Goal: Transaction & Acquisition: Subscribe to service/newsletter

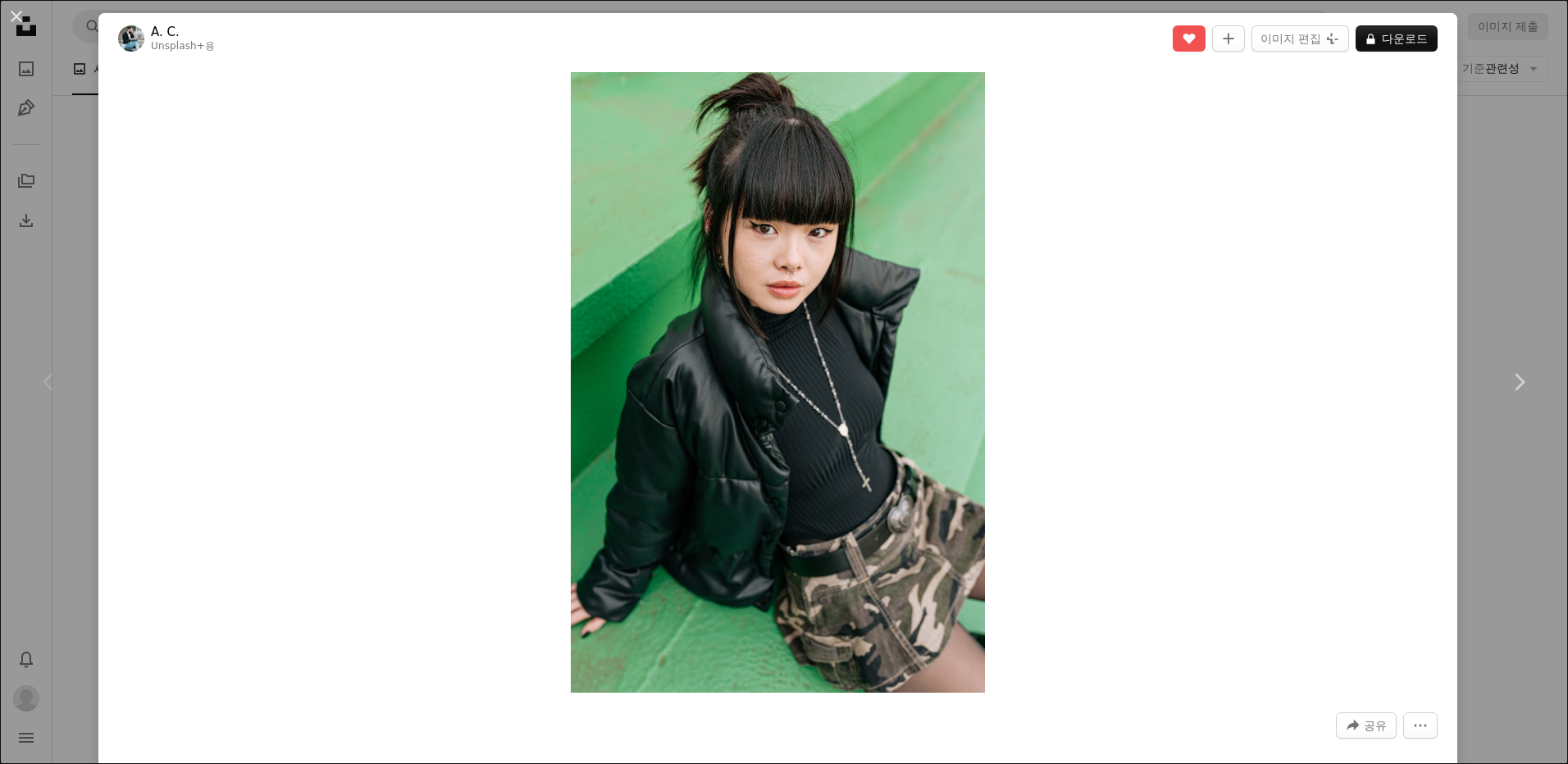
scroll to position [9838, 0]
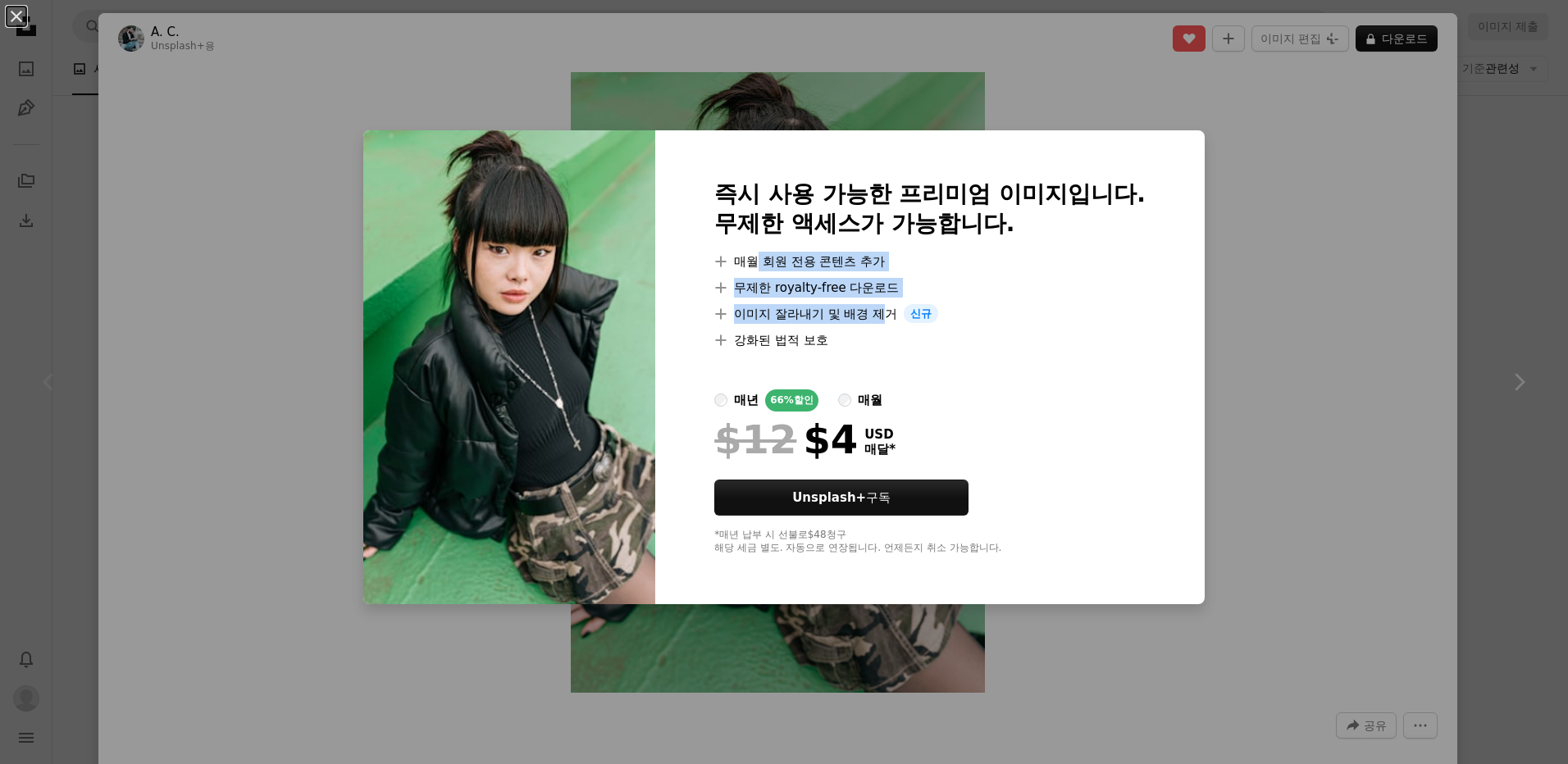
drag, startPoint x: 748, startPoint y: 267, endPoint x: 879, endPoint y: 314, distance: 139.2
click at [879, 314] on ul "A plus sign 매월 회원 전용 콘텐츠 추가 A plus sign 무제한 royalty-free 다운로드 A plus sign 이미지 잘…" at bounding box center [930, 301] width 431 height 99
drag, startPoint x: 879, startPoint y: 314, endPoint x: 860, endPoint y: 325, distance: 22.0
click at [860, 325] on ul "A plus sign 매월 회원 전용 콘텐츠 추가 A plus sign 무제한 royalty-free 다운로드 A plus sign 이미지 잘…" at bounding box center [930, 301] width 431 height 99
drag, startPoint x: 736, startPoint y: 314, endPoint x: 774, endPoint y: 342, distance: 47.2
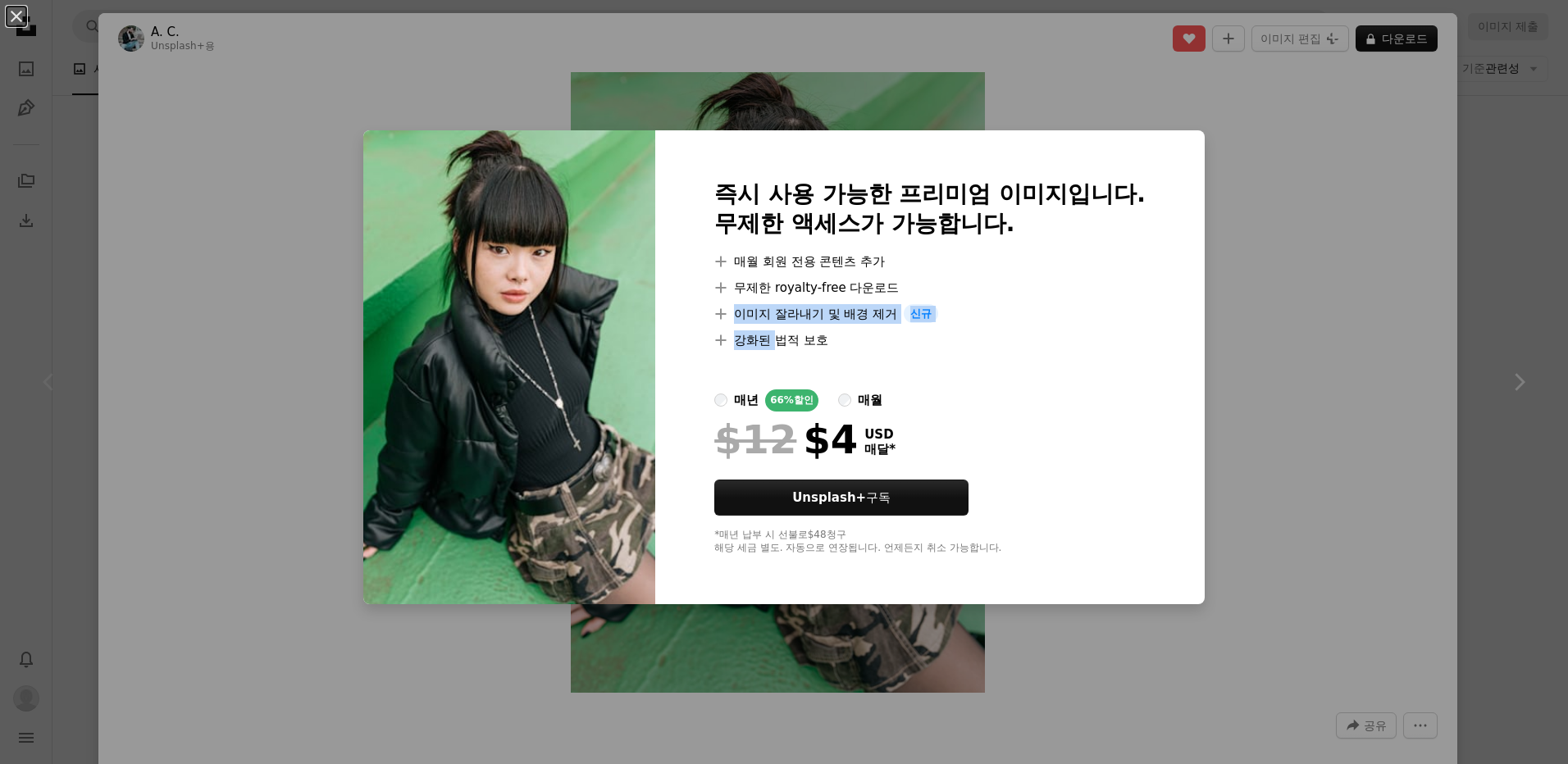
click at [774, 342] on ul "A plus sign 매월 회원 전용 콘텐츠 추가 A plus sign 무제한 royalty-free 다운로드 A plus sign 이미지 잘…" at bounding box center [930, 301] width 431 height 99
drag, startPoint x: 774, startPoint y: 342, endPoint x: 785, endPoint y: 344, distance: 11.2
click at [785, 344] on li "A plus sign 강화된 법적 보호" at bounding box center [930, 340] width 431 height 20
click at [715, 393] on label "매년 66% 할인" at bounding box center [766, 401] width 104 height 22
click at [1275, 548] on div "An X shape 즉시 사용 가능한 프리미엄 이미지입니다. 무제한 액세스가 가능합니다. A plus sign 매월 회원 전용 콘텐츠 추가 A…" at bounding box center [784, 382] width 1568 height 764
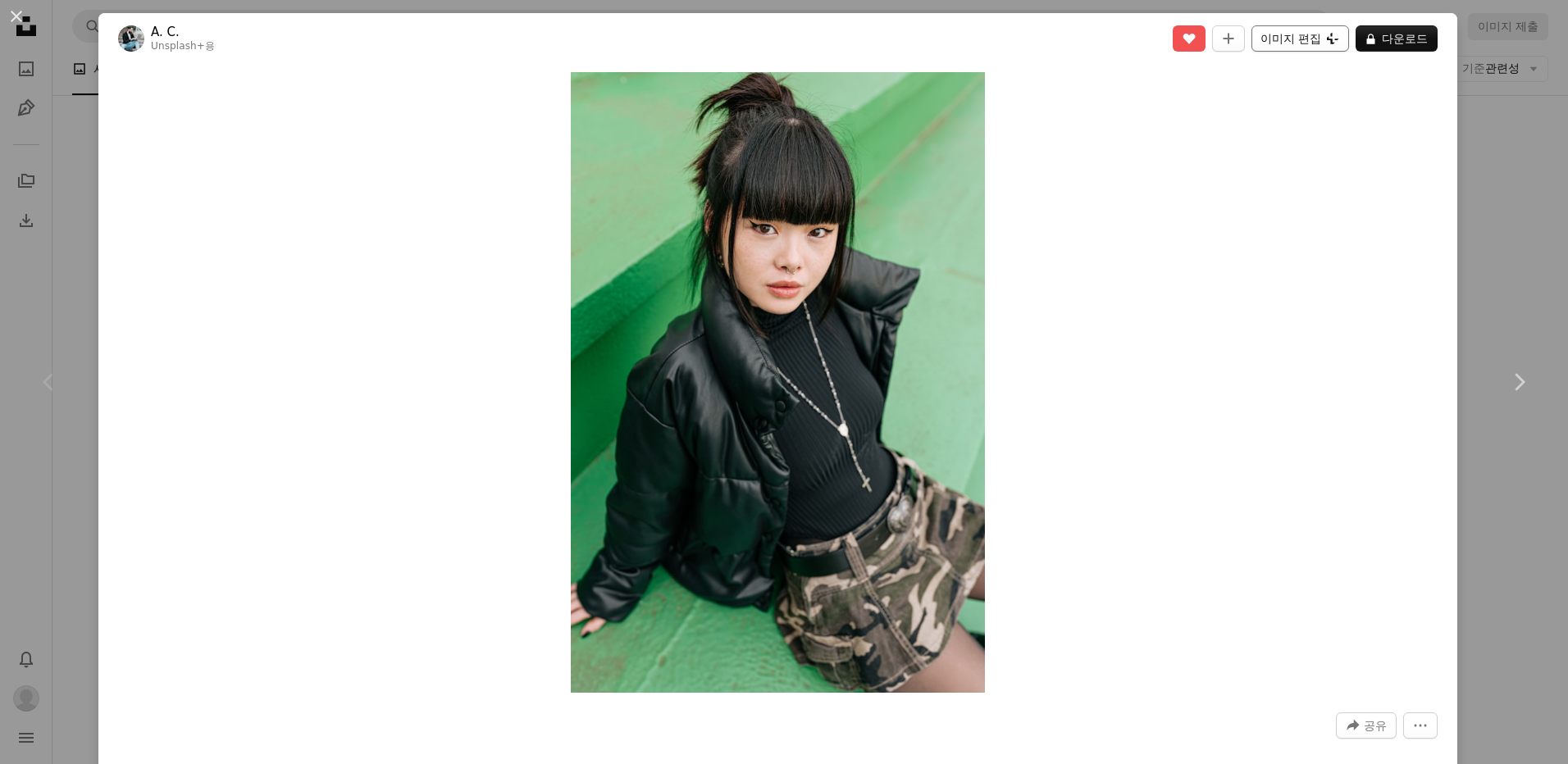
click at [1252, 39] on button "이미지 편집 Plus sign for Unsplash+" at bounding box center [1300, 38] width 98 height 26
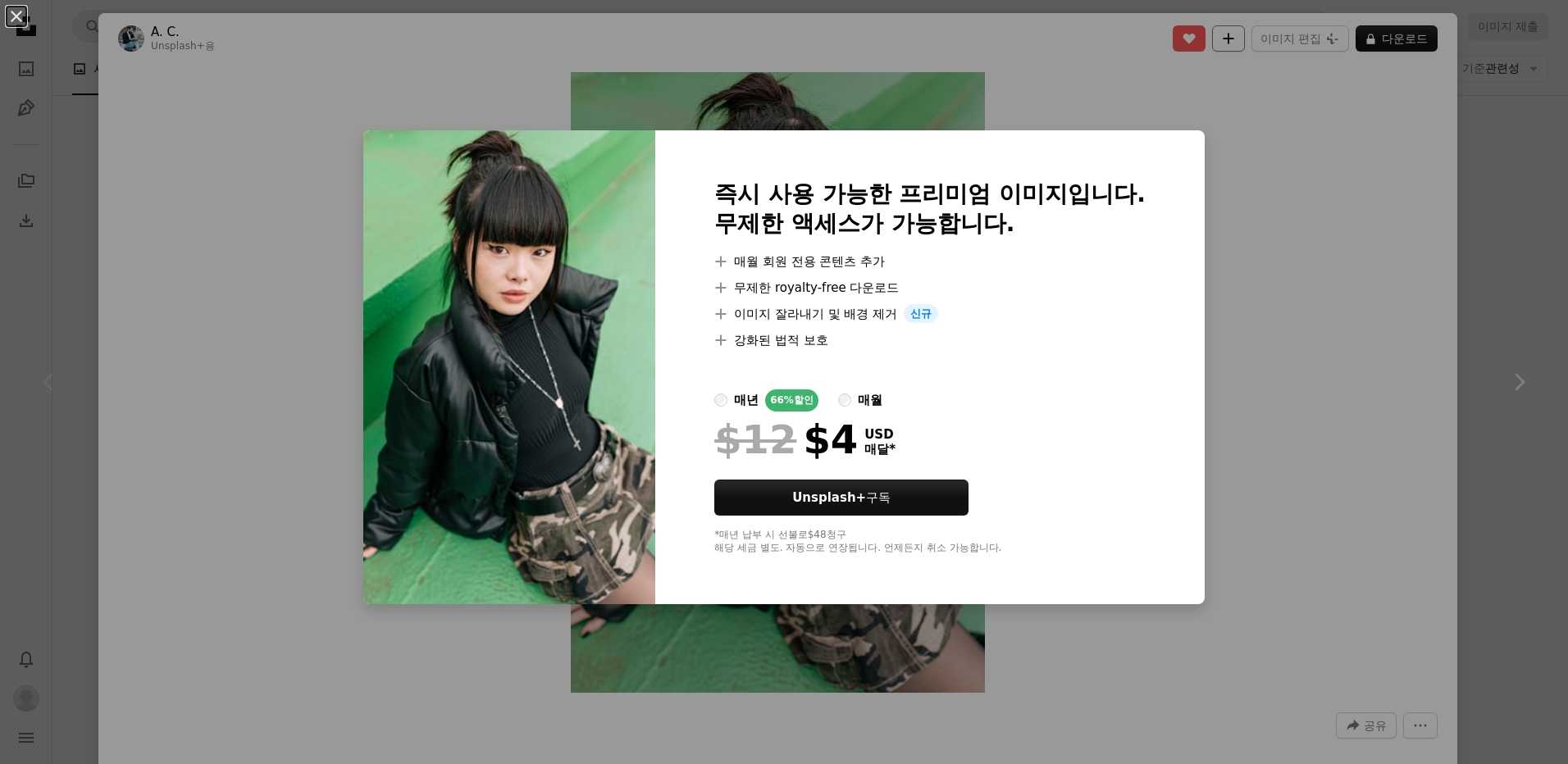
click at [1230, 202] on div "An X shape 즉시 사용 가능한 프리미엄 이미지입니다. 무제한 액세스가 가능합니다. A plus sign 매월 회원 전용 콘텐츠 추가 A…" at bounding box center [784, 382] width 1568 height 764
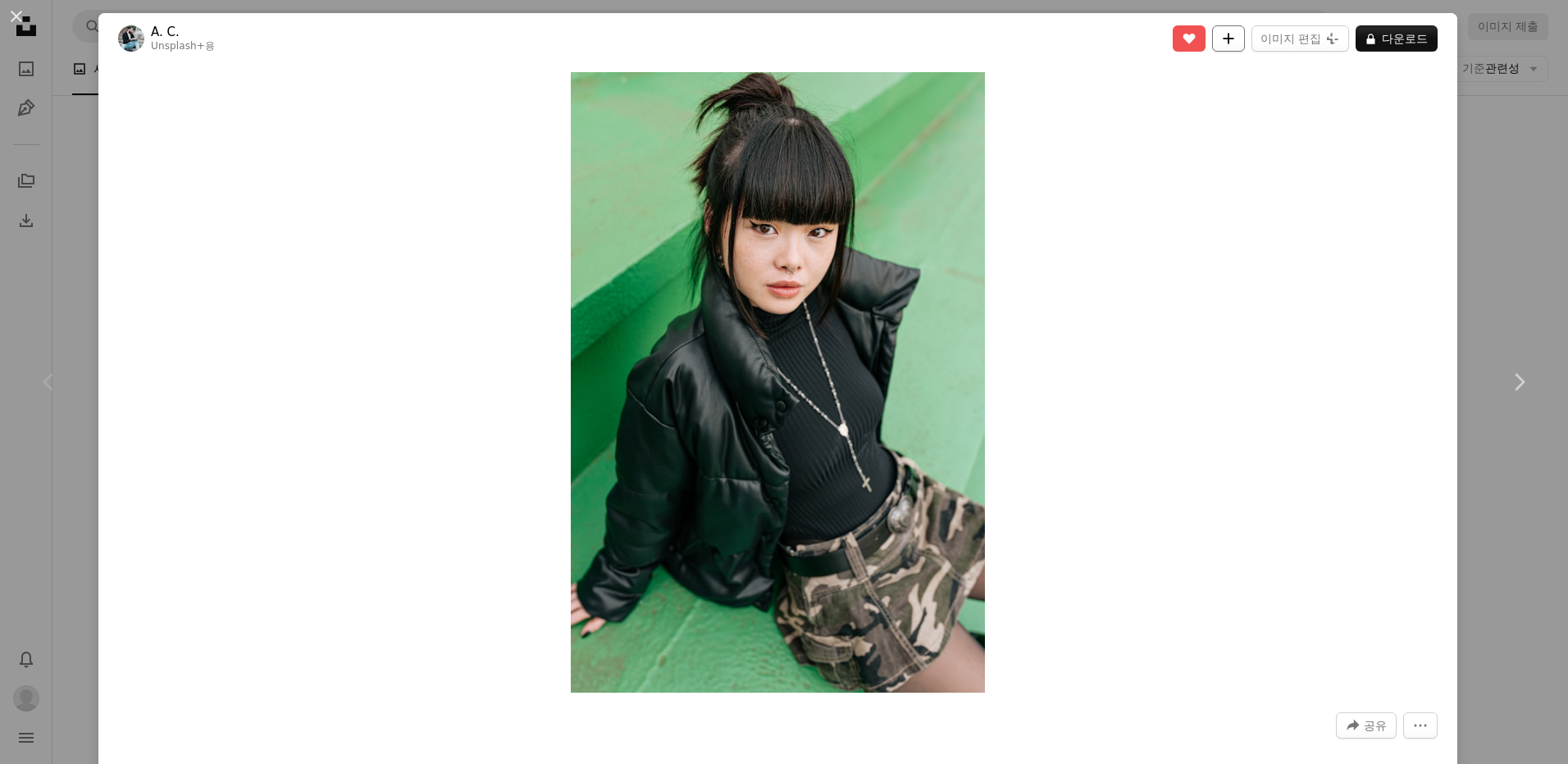
click at [1213, 36] on button "A plus sign" at bounding box center [1229, 38] width 33 height 26
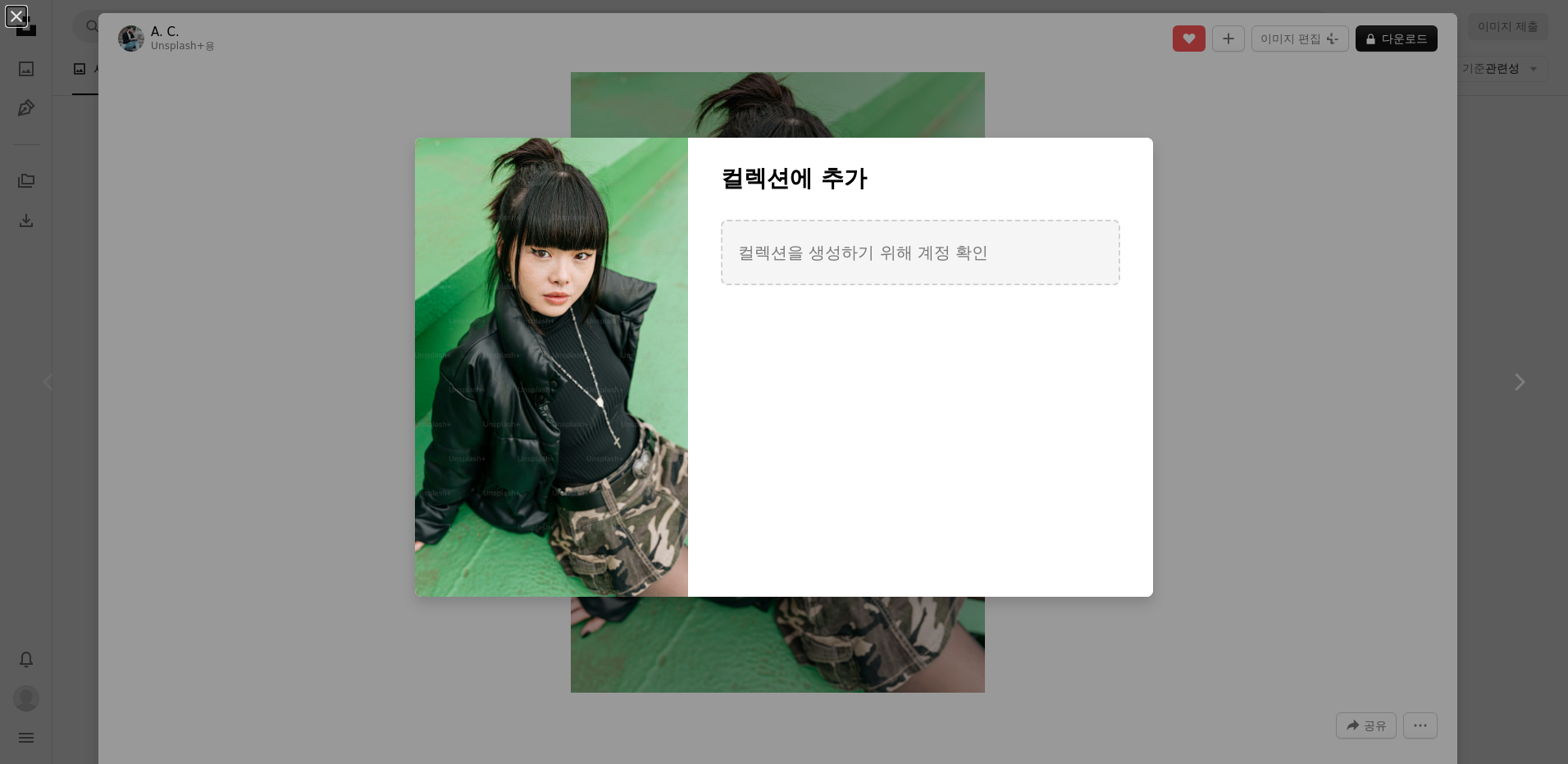
click at [1287, 277] on div "An X shape 컬렉션에 추가 컬렉션을 생성하기 위해 계정 확인 새 컬렉션 생성 이름 60 설명 (옵션) 250 컬렉션 비공개 설정 A l…" at bounding box center [784, 382] width 1568 height 764
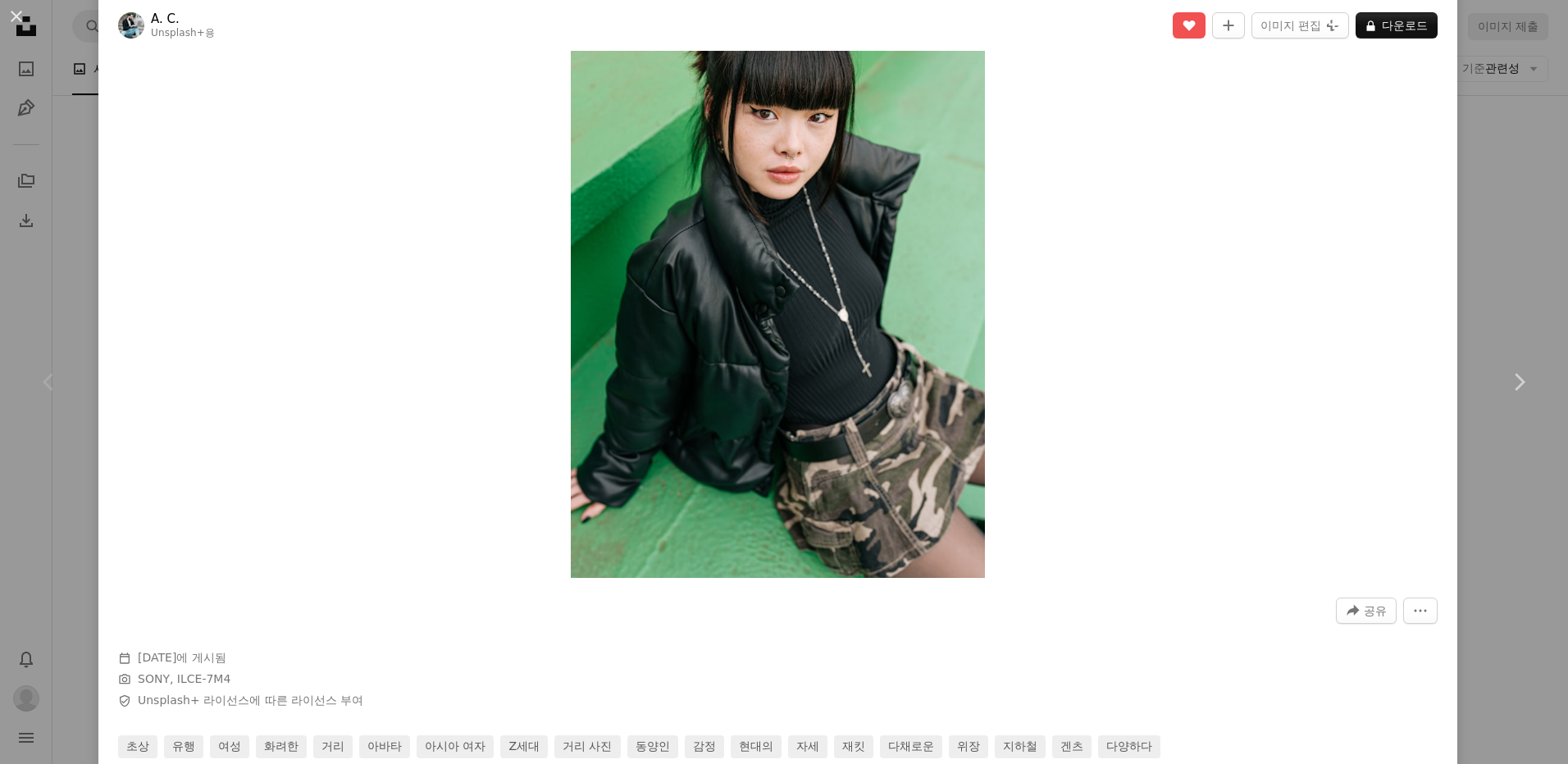
scroll to position [328, 0]
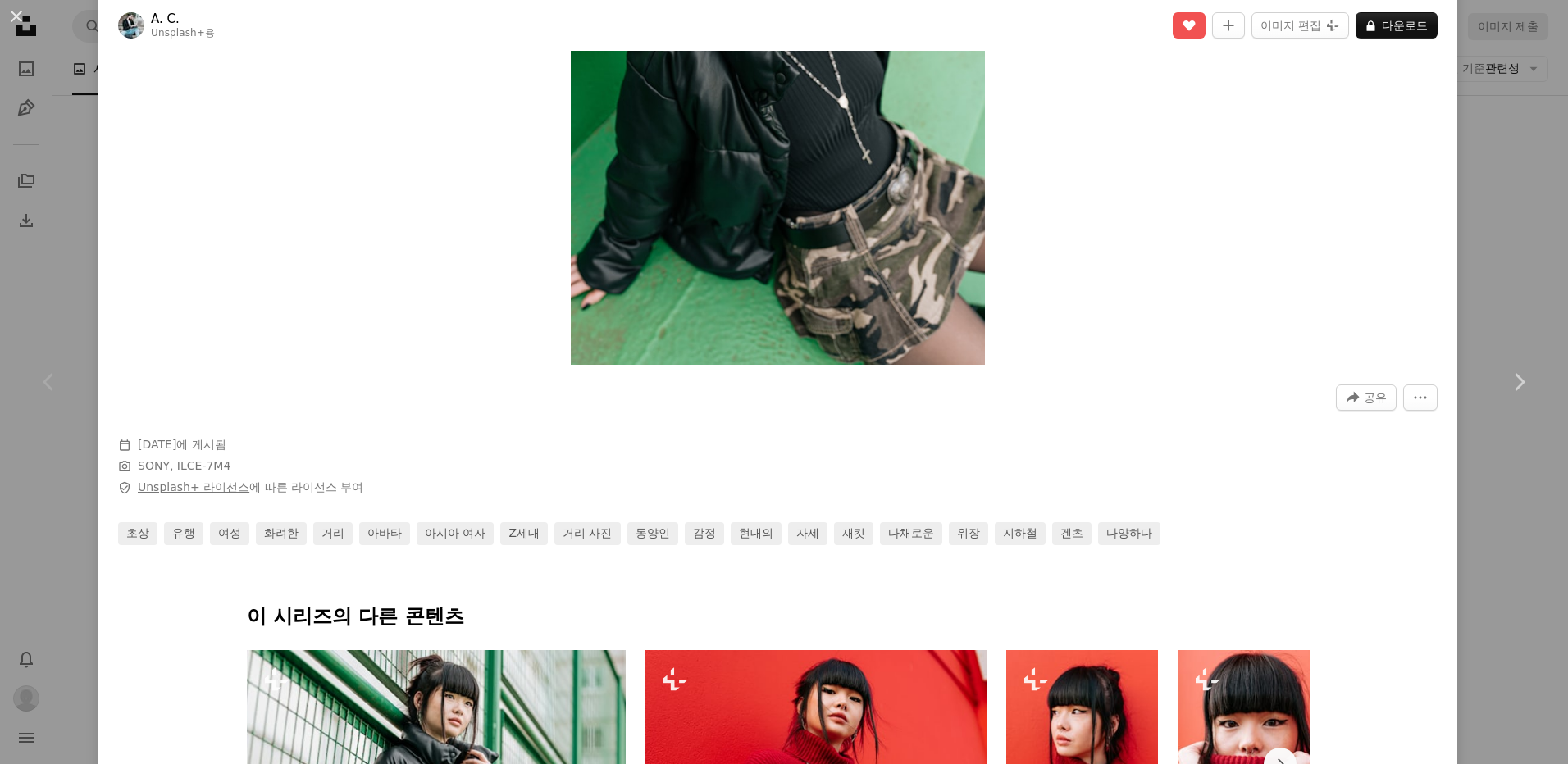
click at [153, 484] on link "Unsplash+ 라이선스" at bounding box center [194, 487] width 111 height 13
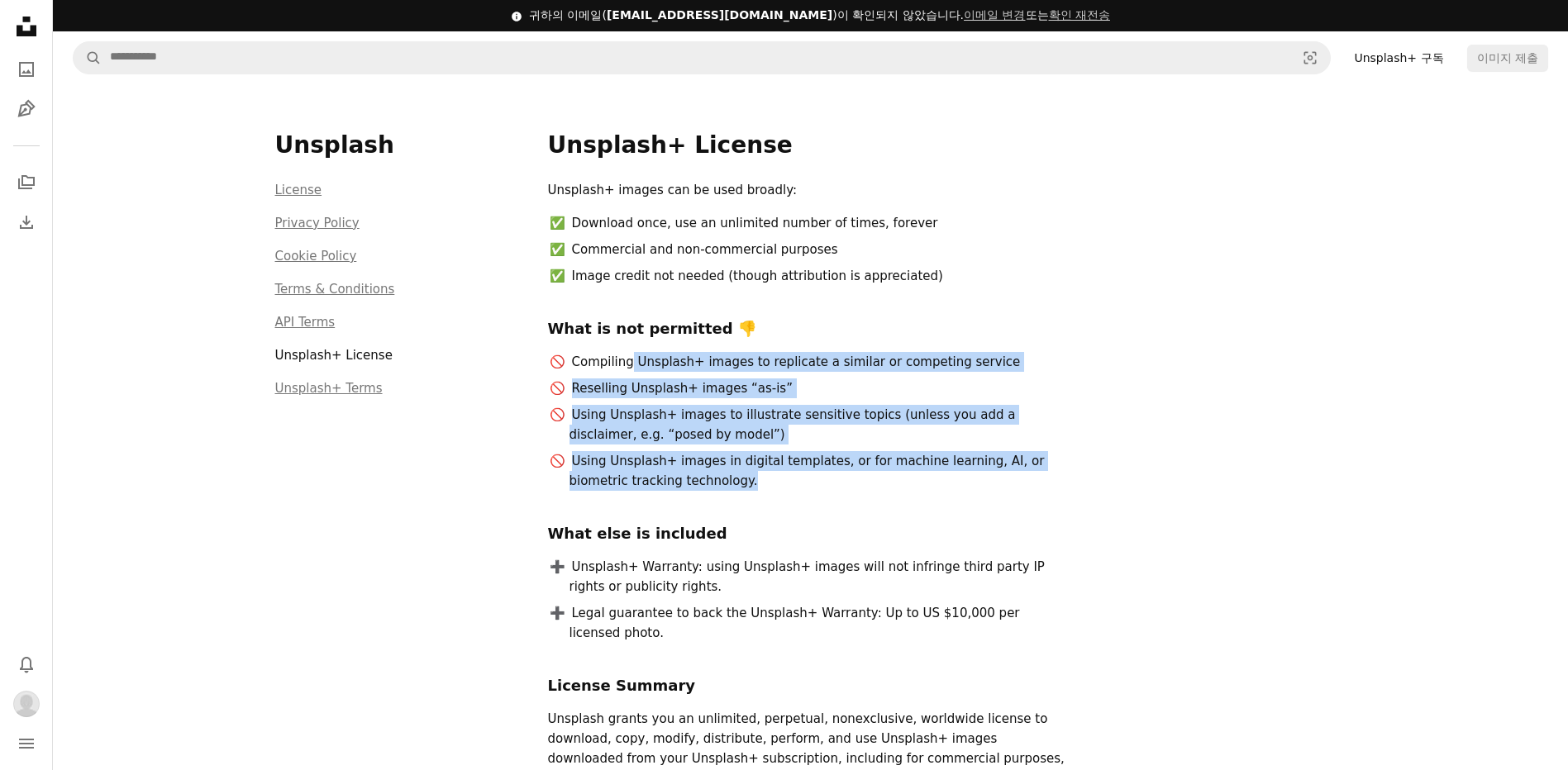
drag, startPoint x: 636, startPoint y: 368, endPoint x: 735, endPoint y: 489, distance: 156.3
click at [735, 489] on ul "Compiling Unsplash+ images to replicate a similar or competing service Resellin…" at bounding box center [811, 421] width 525 height 139
drag, startPoint x: 735, startPoint y: 489, endPoint x: 834, endPoint y: 451, distance: 106.0
click at [834, 451] on li "Using Unsplash+ images in digital templates, or for machine learning, AI, or bi…" at bounding box center [822, 470] width 504 height 40
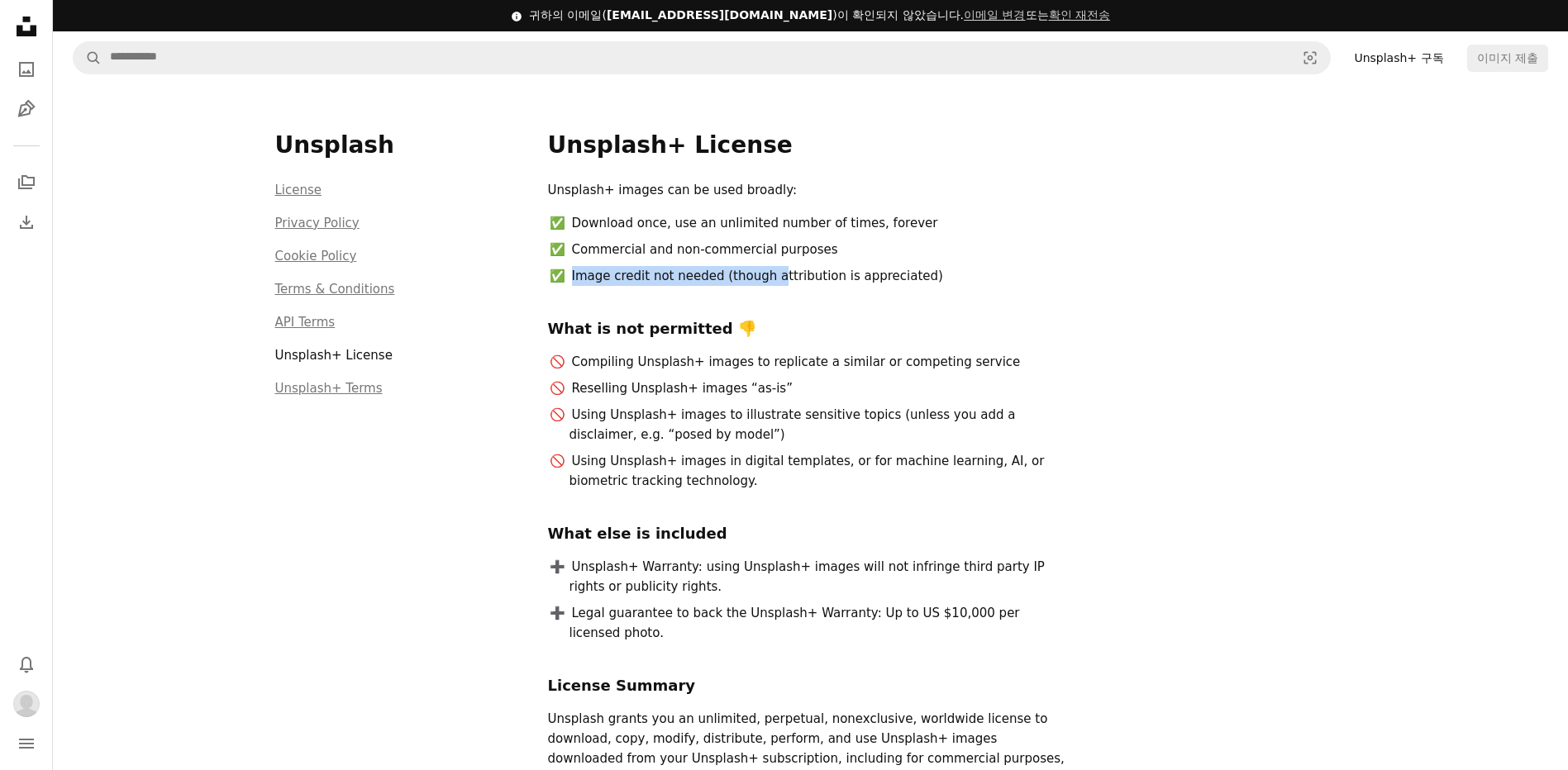
drag, startPoint x: 573, startPoint y: 280, endPoint x: 778, endPoint y: 259, distance: 206.1
click at [778, 259] on ul "Download once, use an unlimited number of times, forever Commercial and non-com…" at bounding box center [811, 249] width 525 height 73
drag, startPoint x: 778, startPoint y: 259, endPoint x: 846, endPoint y: 261, distance: 68.0
click at [846, 261] on ul "Download once, use an unlimited number of times, forever Commercial and non-com…" at bounding box center [811, 249] width 525 height 73
click at [1154, 152] on h1 "Unsplash+ License" at bounding box center [948, 145] width 799 height 29
